Goal: Task Accomplishment & Management: Use online tool/utility

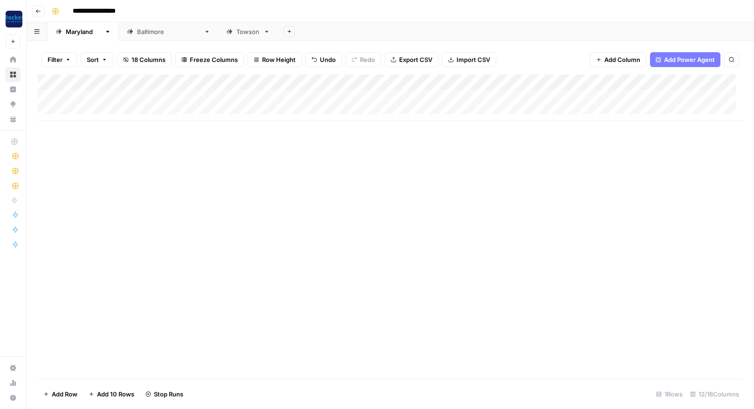
click at [38, 10] on icon "button" at bounding box center [38, 11] width 6 height 6
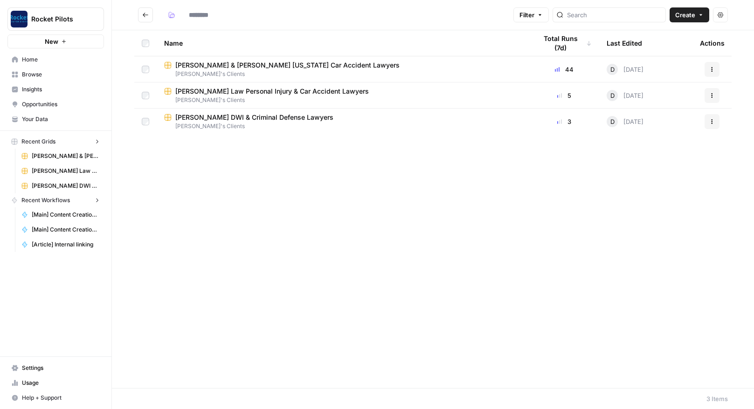
type input "**********"
click at [204, 122] on link "Scheiner DWI & Criminal Defense Lawyers Daniel's Clients" at bounding box center [342, 122] width 357 height 18
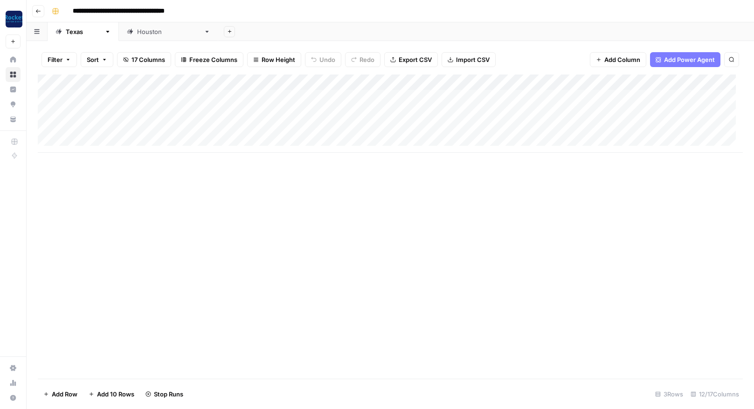
click at [39, 12] on icon "button" at bounding box center [38, 11] width 6 height 6
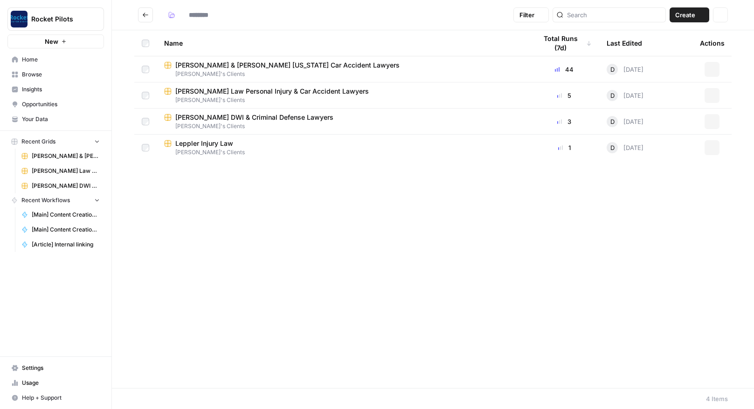
type input "**********"
click at [207, 66] on span "[PERSON_NAME] & [PERSON_NAME] [US_STATE] Car Accident Lawyers" at bounding box center [287, 65] width 224 height 9
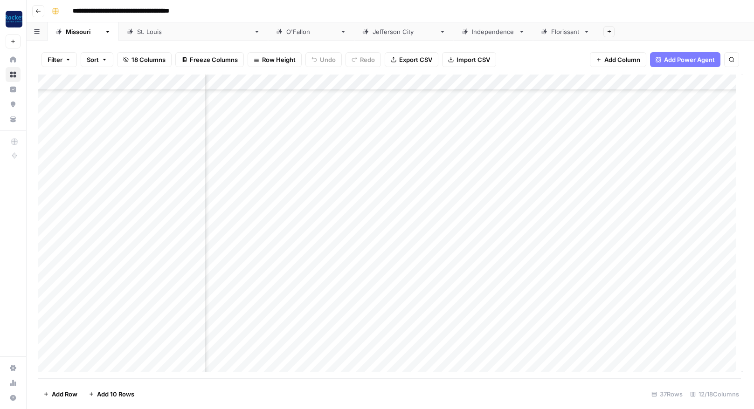
scroll to position [320, 408]
click at [382, 331] on div "Add Column" at bounding box center [390, 227] width 705 height 304
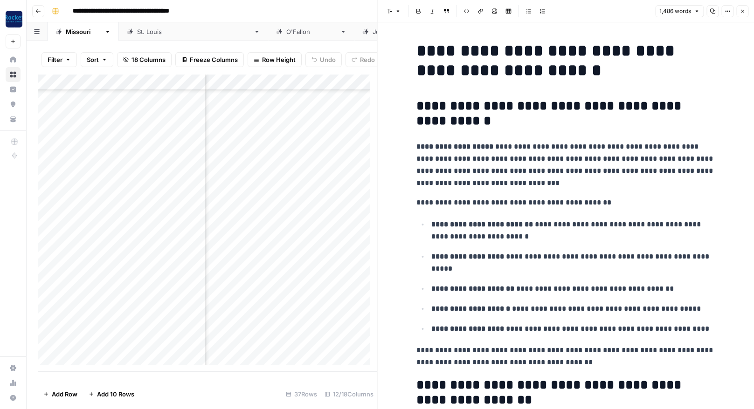
click at [743, 11] on icon "button" at bounding box center [742, 11] width 6 height 6
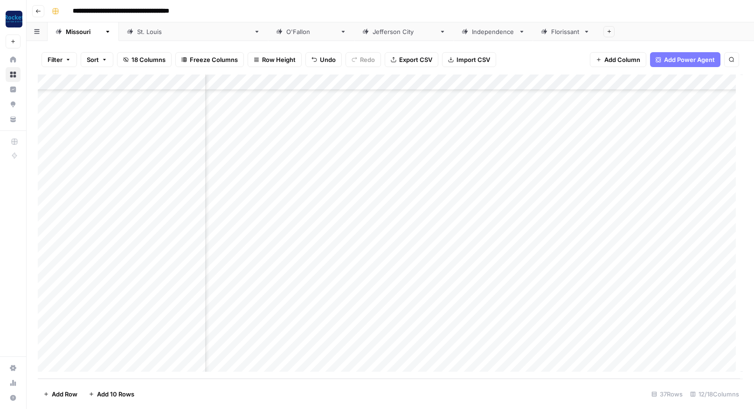
click at [446, 331] on div "Add Column" at bounding box center [390, 227] width 705 height 304
click at [445, 347] on div "Add Column" at bounding box center [390, 227] width 705 height 304
click at [37, 8] on icon "button" at bounding box center [38, 11] width 6 height 6
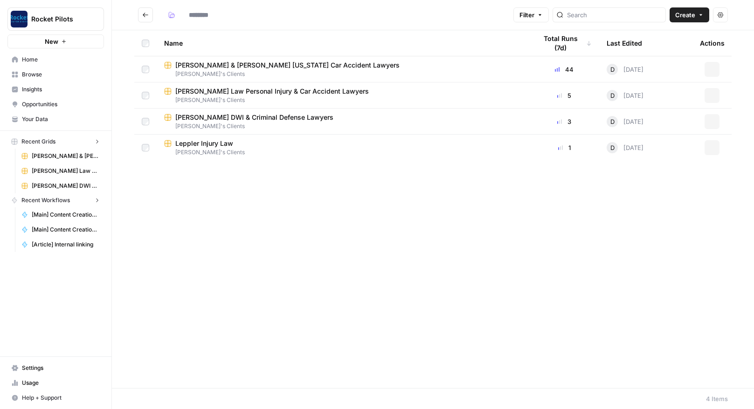
type input "**********"
click at [206, 118] on span "[PERSON_NAME] DWI & Criminal Defense Lawyers" at bounding box center [254, 117] width 158 height 9
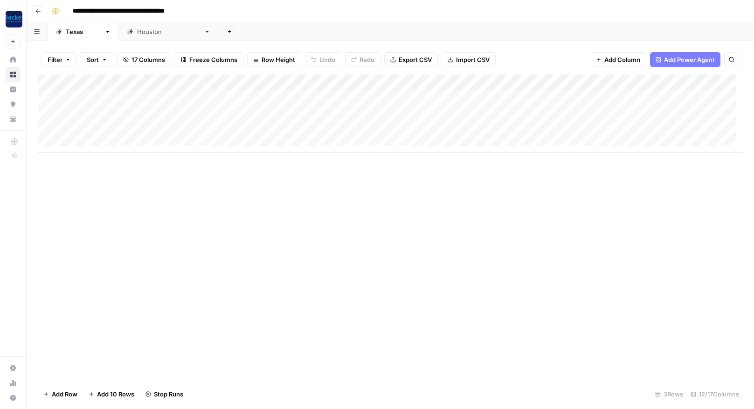
click at [38, 9] on icon "button" at bounding box center [38, 11] width 6 height 6
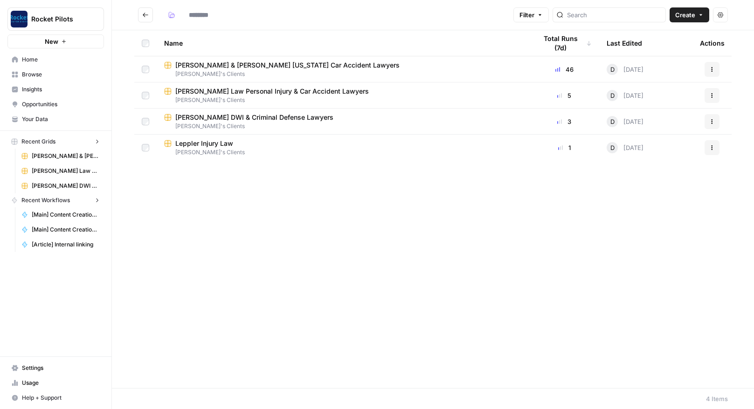
type input "**********"
click at [208, 92] on span "[PERSON_NAME] Law Personal Injury & Car Accident Lawyers" at bounding box center [271, 91] width 193 height 9
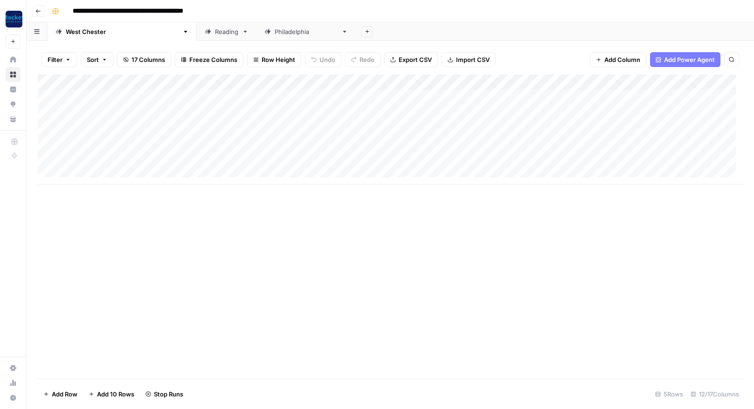
click at [36, 11] on icon "button" at bounding box center [38, 11] width 5 height 4
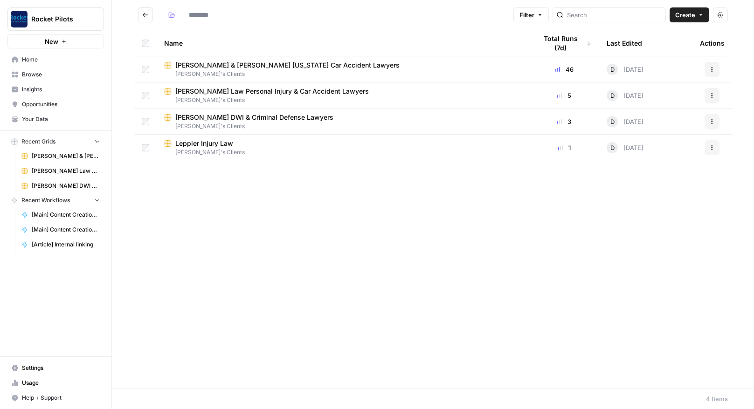
type input "**********"
click at [192, 117] on span "[PERSON_NAME] DWI & Criminal Defense Lawyers" at bounding box center [254, 117] width 158 height 9
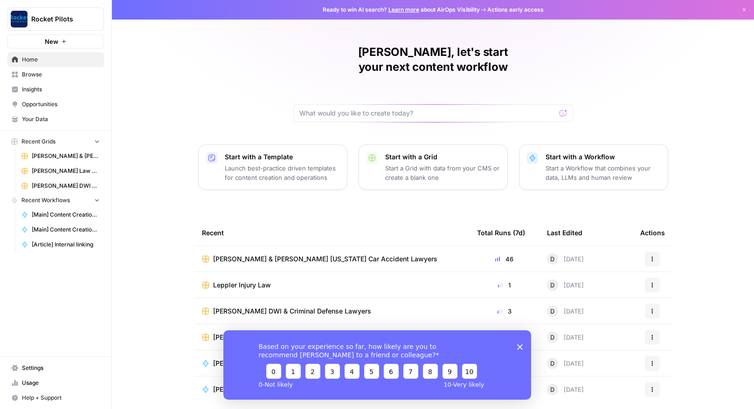
click at [242, 281] on span "Leppler Injury Law" at bounding box center [242, 285] width 58 height 9
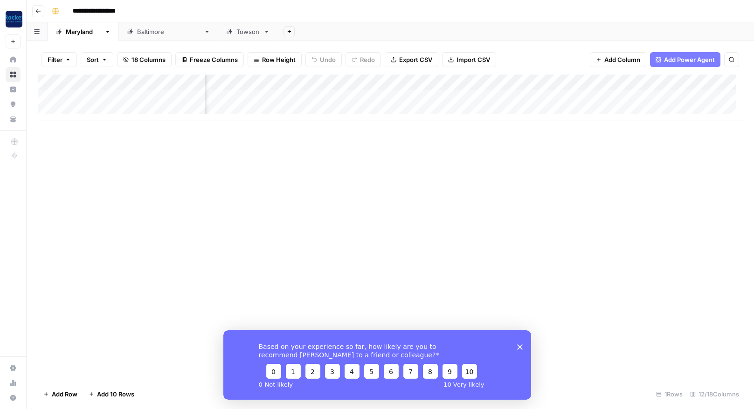
scroll to position [0, 178]
click at [518, 346] on icon "Close survey" at bounding box center [519, 347] width 6 height 6
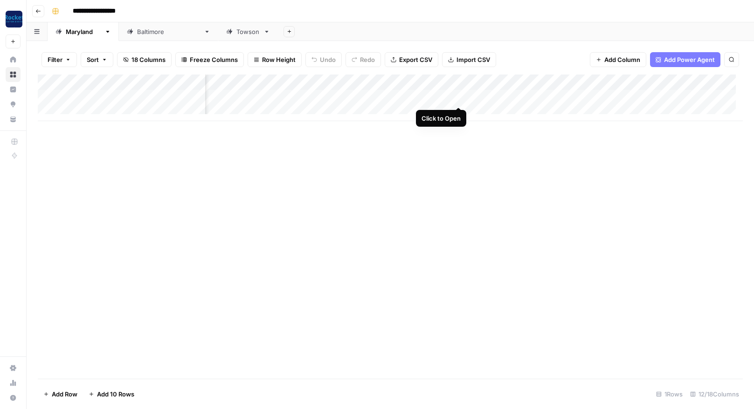
click at [458, 96] on div "Add Column" at bounding box center [390, 98] width 705 height 47
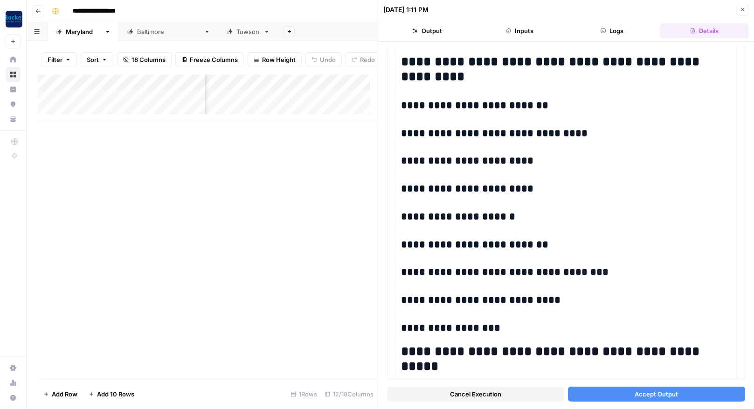
scroll to position [217, 0]
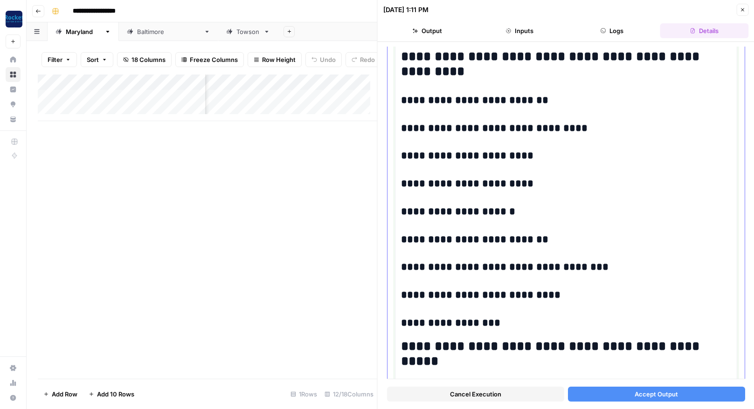
click at [488, 267] on h3 "**********" at bounding box center [562, 267] width 323 height 13
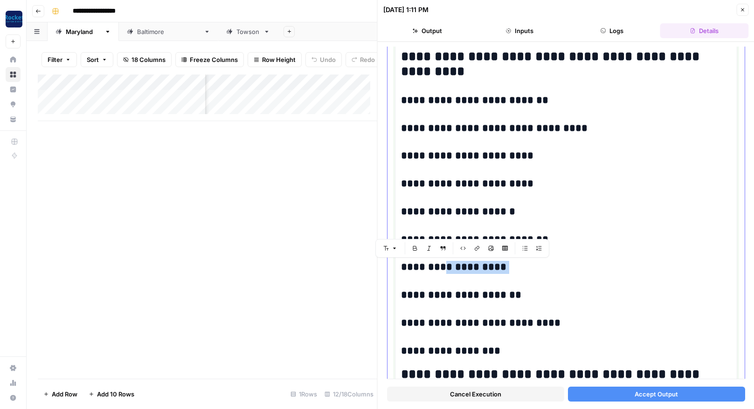
drag, startPoint x: 487, startPoint y: 268, endPoint x: 436, endPoint y: 267, distance: 50.8
click at [436, 267] on h3 "**********" at bounding box center [562, 267] width 323 height 13
click at [498, 267] on h3 "**********" at bounding box center [562, 267] width 323 height 13
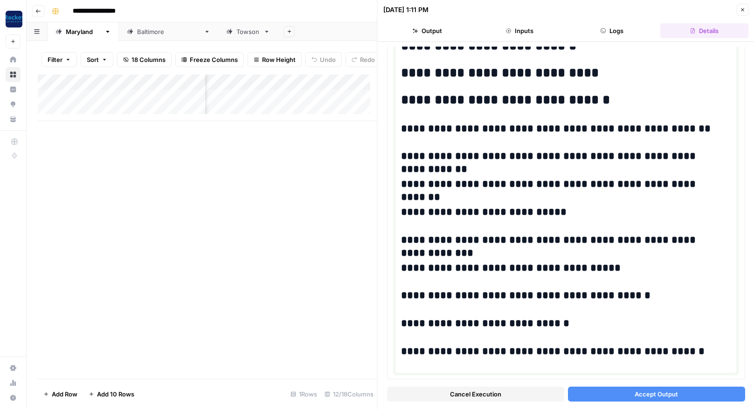
scroll to position [993, 0]
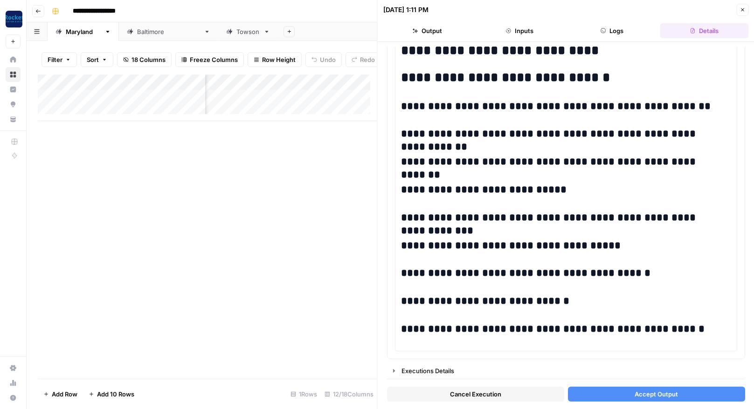
click at [640, 393] on span "Accept Output" at bounding box center [655, 394] width 43 height 9
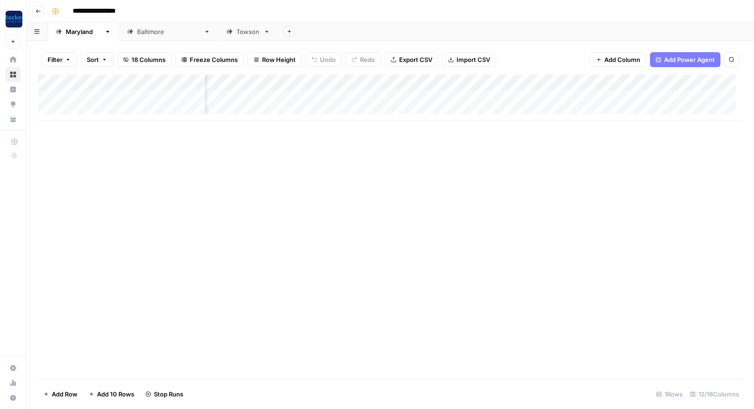
click at [35, 12] on icon "button" at bounding box center [38, 11] width 6 height 6
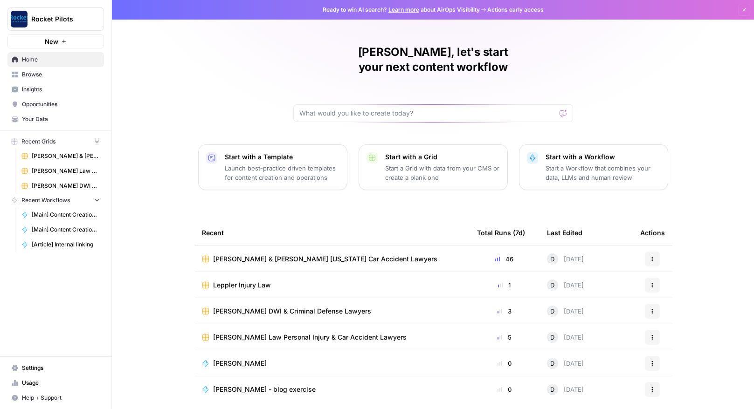
click at [270, 307] on span "[PERSON_NAME] DWI & Criminal Defense Lawyers" at bounding box center [292, 311] width 158 height 9
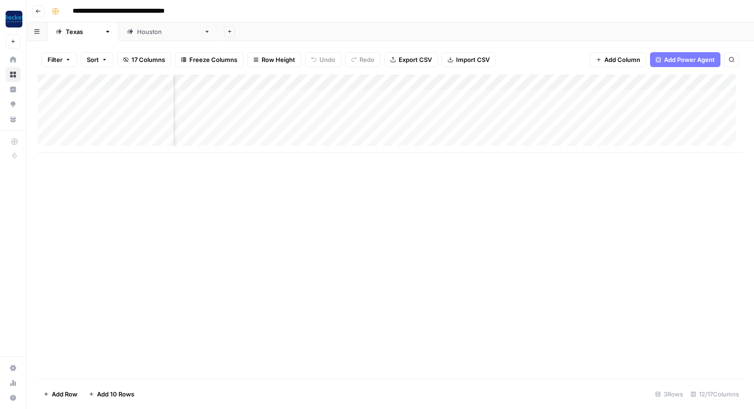
scroll to position [0, 314]
click at [491, 96] on div "Add Column" at bounding box center [390, 114] width 705 height 78
click at [490, 111] on div "Add Column" at bounding box center [390, 114] width 705 height 78
click at [460, 130] on div "Add Column" at bounding box center [390, 114] width 705 height 78
click at [38, 11] on icon "button" at bounding box center [38, 11] width 6 height 6
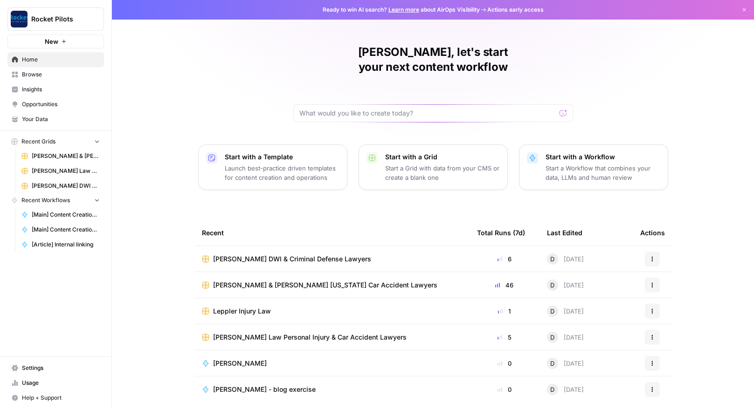
click at [291, 333] on span "[PERSON_NAME] Law Personal Injury & Car Accident Lawyers" at bounding box center [309, 337] width 193 height 9
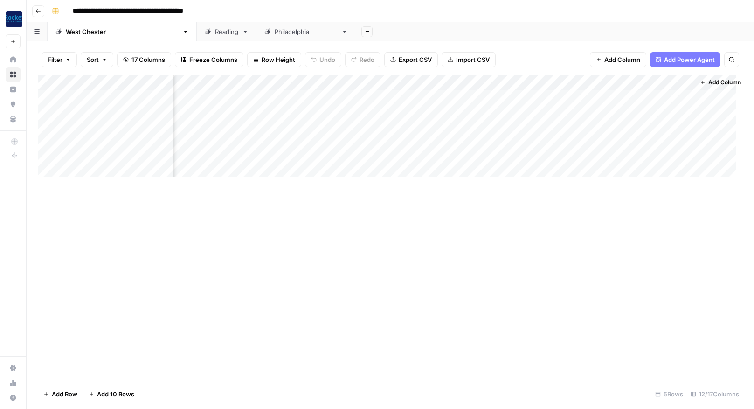
scroll to position [0, 375]
click at [431, 96] on div "Add Column" at bounding box center [390, 130] width 705 height 110
click at [429, 111] on div "Add Column" at bounding box center [390, 130] width 705 height 110
click at [432, 128] on div "Add Column" at bounding box center [390, 130] width 705 height 110
click at [431, 144] on div "Add Column" at bounding box center [390, 130] width 705 height 110
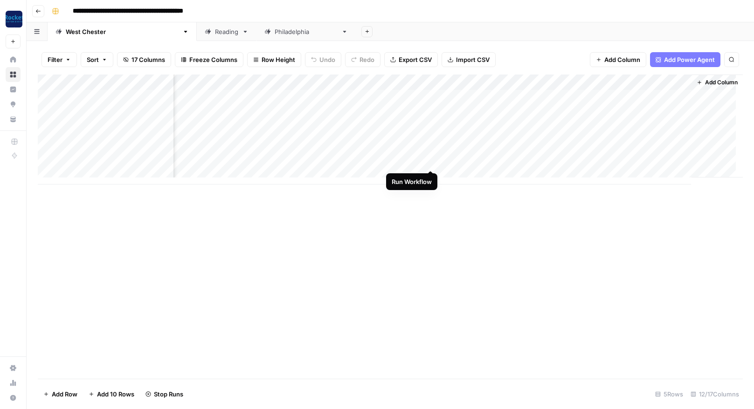
click at [430, 158] on div "Add Column" at bounding box center [390, 130] width 705 height 110
click at [38, 11] on icon "button" at bounding box center [38, 11] width 6 height 6
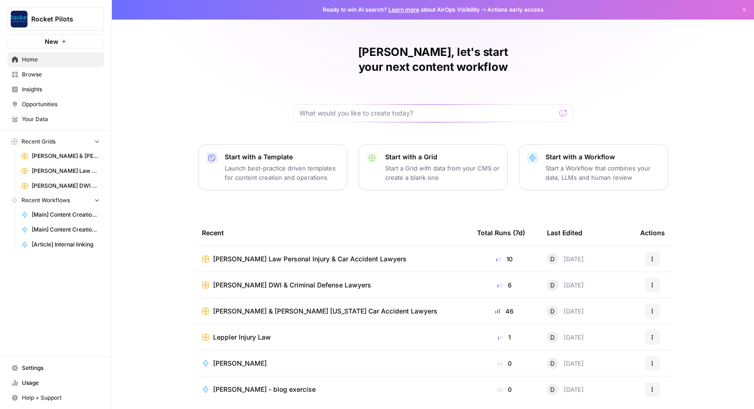
click at [239, 333] on span "Leppler Injury Law" at bounding box center [242, 337] width 58 height 9
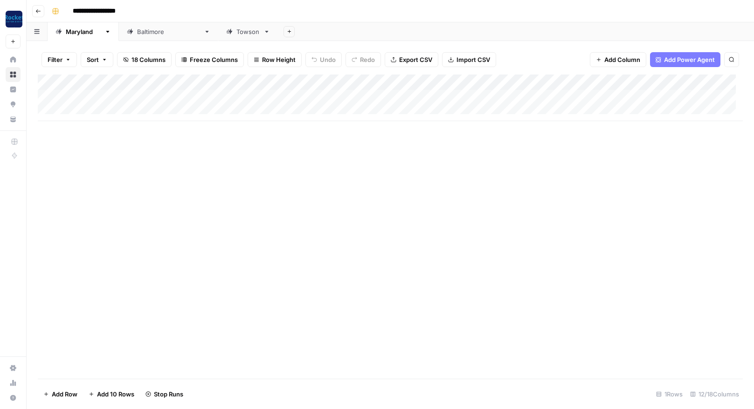
click at [103, 111] on div "Add Column" at bounding box center [390, 98] width 705 height 47
type textarea "**********"
click at [375, 110] on div "Add Column" at bounding box center [390, 106] width 705 height 62
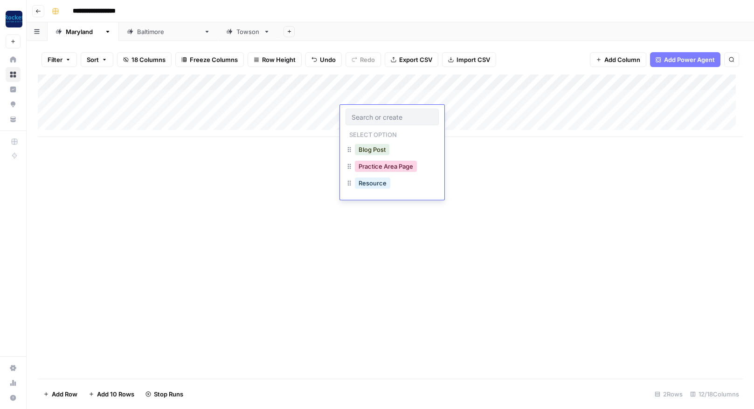
click at [381, 170] on button "Practice Area Page" at bounding box center [386, 166] width 62 height 11
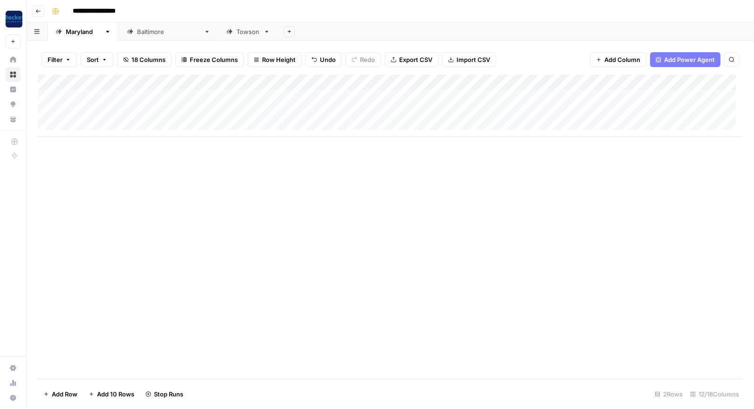
click at [601, 111] on div "Add Column" at bounding box center [390, 106] width 705 height 62
